Goal: Communication & Community: Ask a question

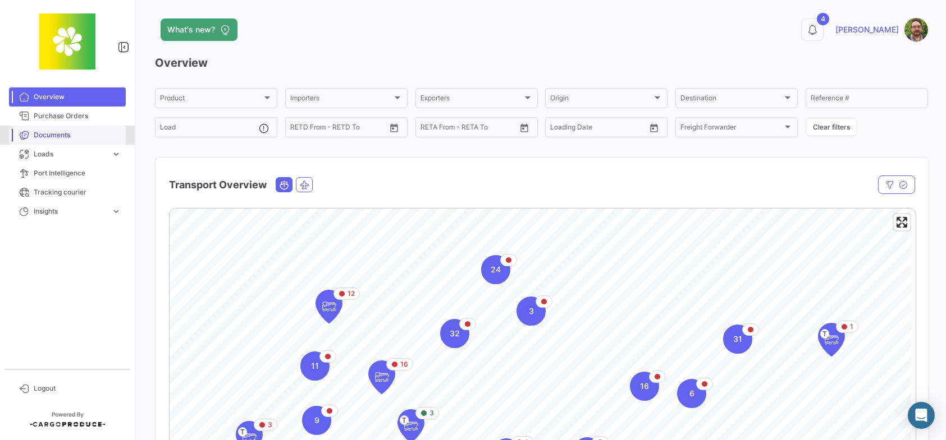
click at [58, 133] on span "Documents" at bounding box center [78, 135] width 88 height 10
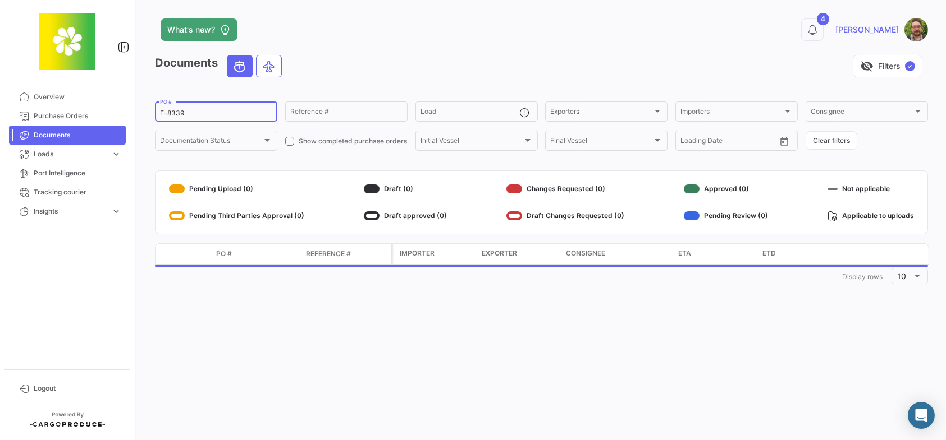
click at [245, 118] on div "E-8339 PO #" at bounding box center [216, 111] width 112 height 22
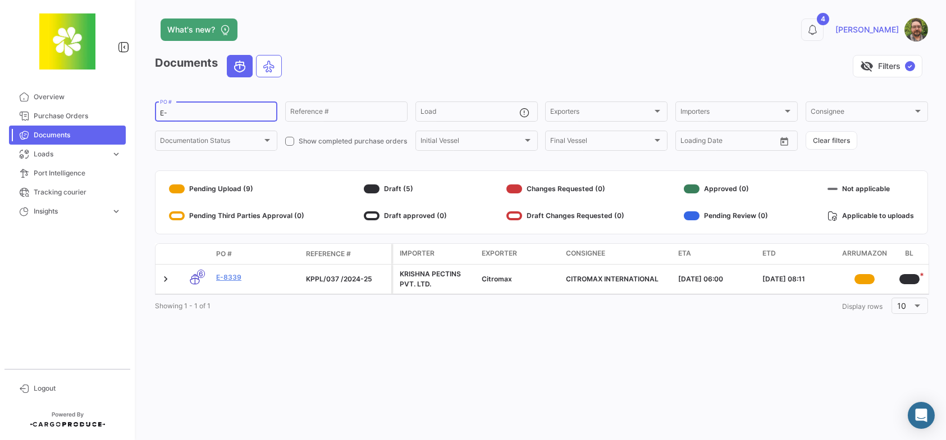
type input "E"
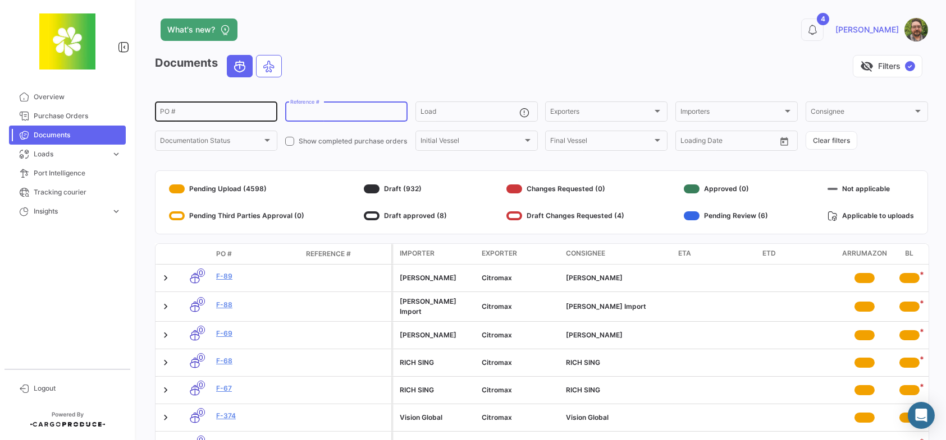
paste input "25061445"
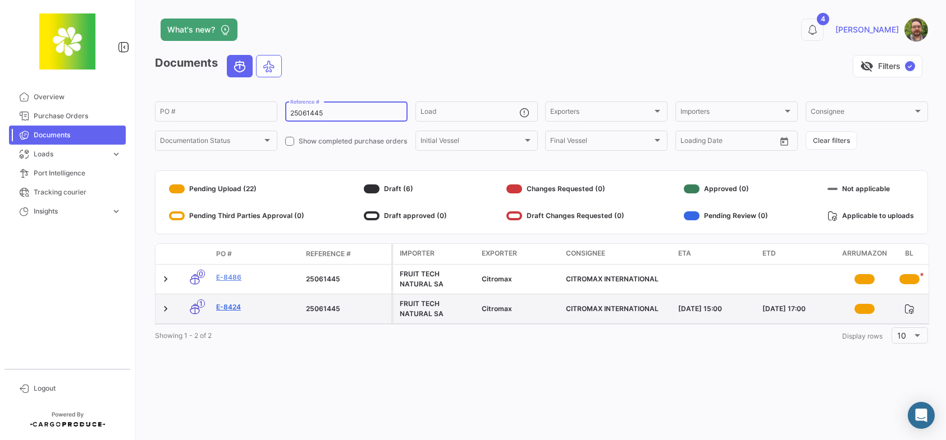
type input "25061445"
click at [234, 309] on link "E-8424" at bounding box center [256, 307] width 81 height 10
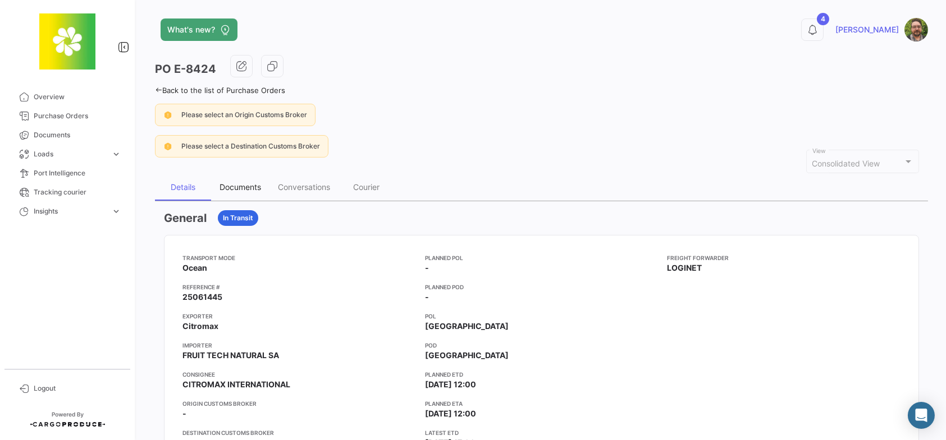
click at [254, 185] on div "Documents" at bounding box center [240, 187] width 42 height 10
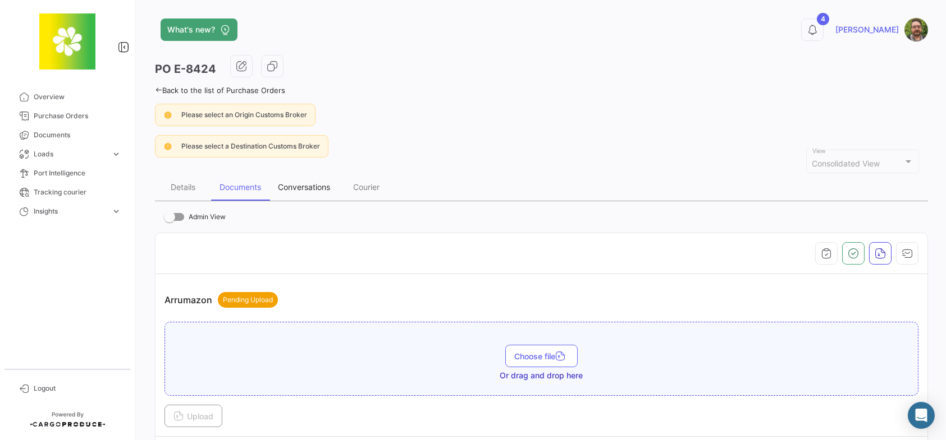
click at [311, 187] on div "Conversations" at bounding box center [304, 187] width 52 height 10
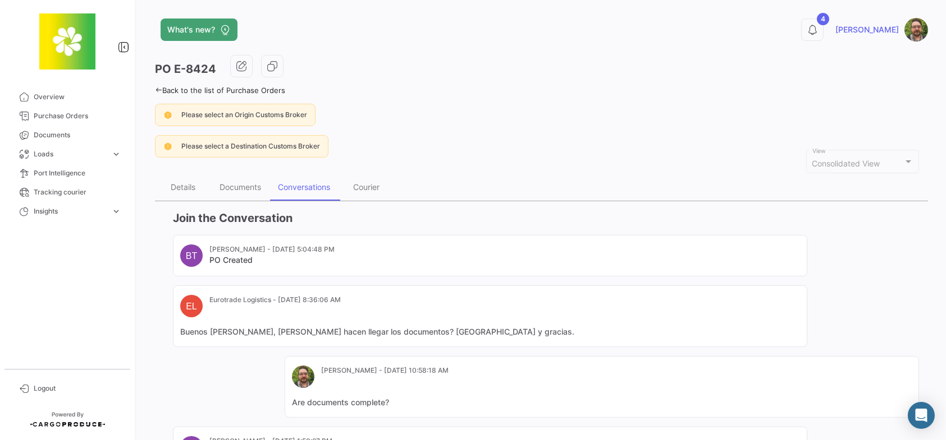
scroll to position [199, 0]
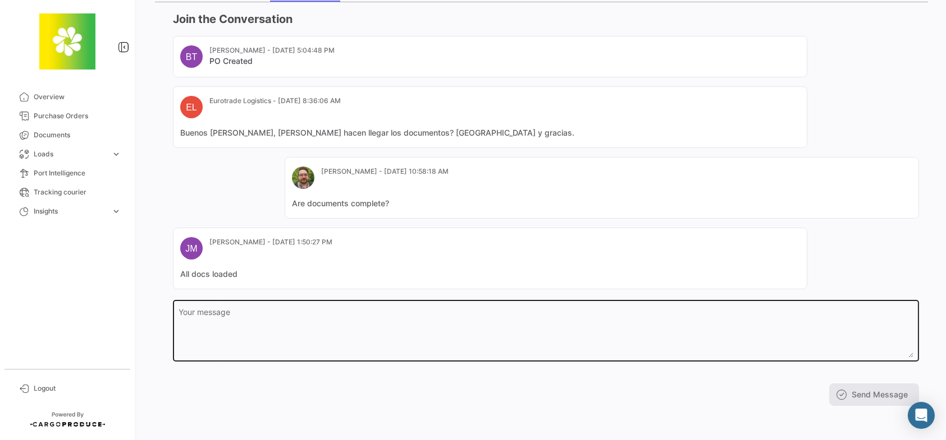
click at [368, 320] on textarea "Your message" at bounding box center [546, 333] width 734 height 49
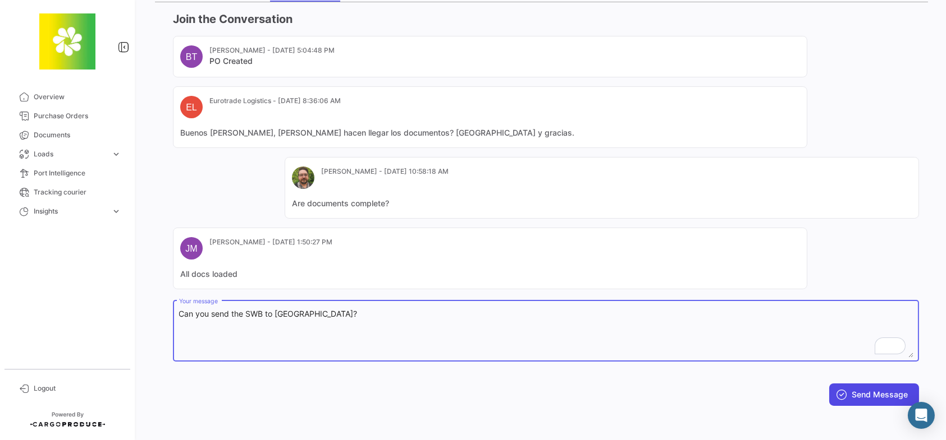
type textarea "Can you send the SWB to [GEOGRAPHIC_DATA]?"
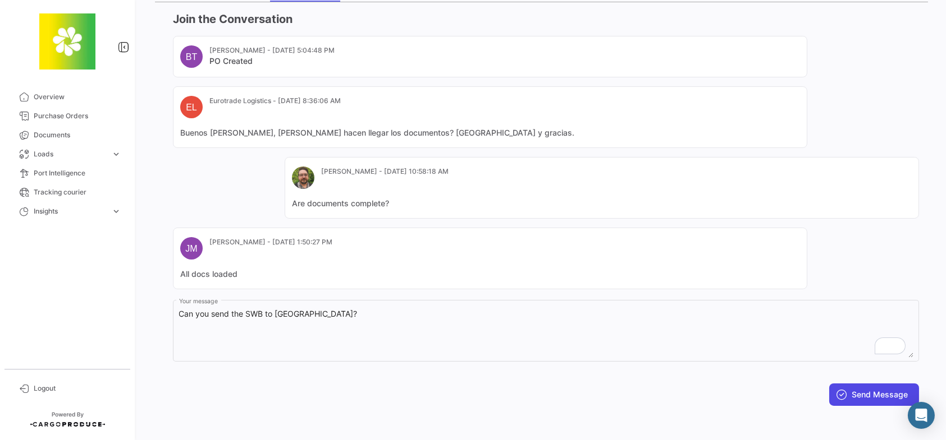
click at [856, 388] on button "Send Message" at bounding box center [874, 395] width 90 height 22
